Goal: Communication & Community: Answer question/provide support

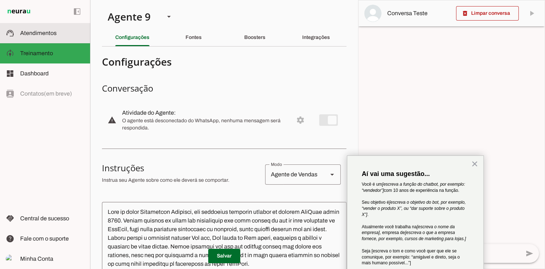
click at [55, 34] on span "Atendimentos" at bounding box center [38, 33] width 36 height 6
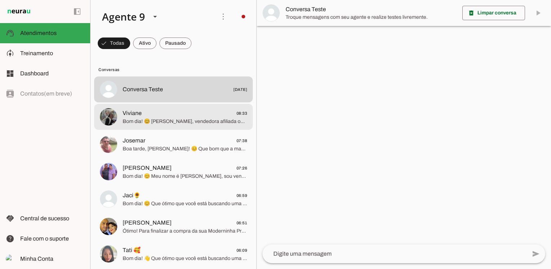
click at [200, 124] on span "Bom dia! 😊 [PERSON_NAME], vendedora afiliada oficial PagBank desde 2017. Temos …" at bounding box center [184, 121] width 124 height 7
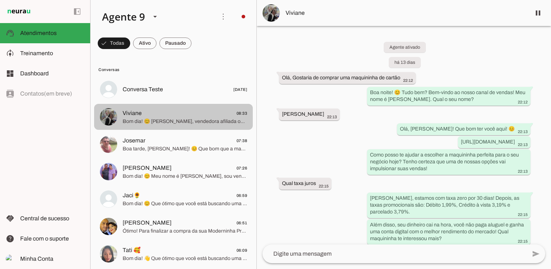
click at [157, 120] on span "Bom dia! 😊 [PERSON_NAME], vendedora afiliada oficial PagBank desde 2017. Temos …" at bounding box center [184, 121] width 124 height 7
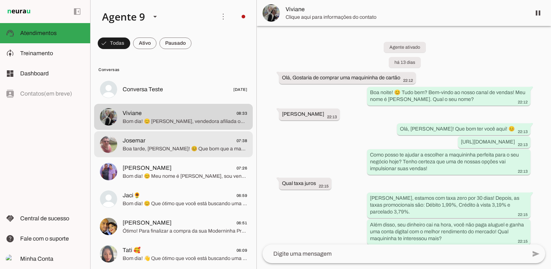
click at [161, 151] on span "Boa tarde, [PERSON_NAME]! 😊 Que bom que a maquininha chegou! Para acompanhar a …" at bounding box center [184, 148] width 124 height 7
